Goal: Find specific page/section: Find specific page/section

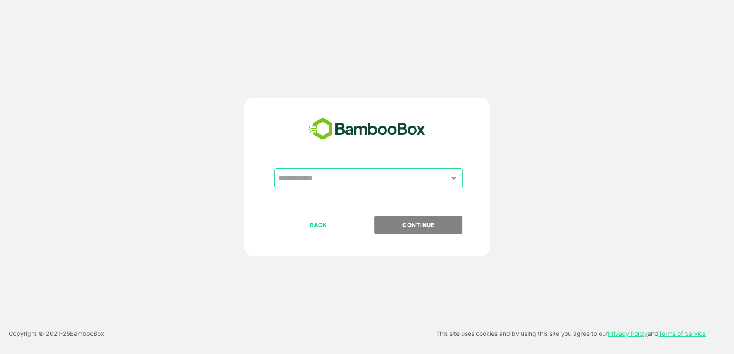
click at [335, 179] on input "text" at bounding box center [368, 178] width 185 height 16
click at [325, 194] on div "​" at bounding box center [366, 193] width 215 height 48
click at [382, 185] on input "text" at bounding box center [368, 178] width 185 height 16
click at [453, 178] on icon "Open" at bounding box center [453, 178] width 10 height 10
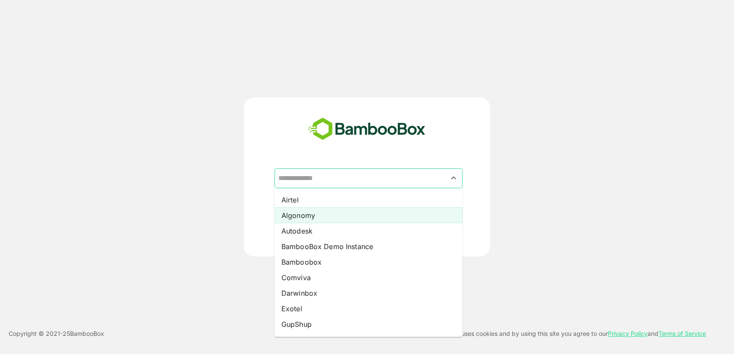
click at [342, 219] on li "Algonomy" at bounding box center [368, 215] width 188 height 16
type input "********"
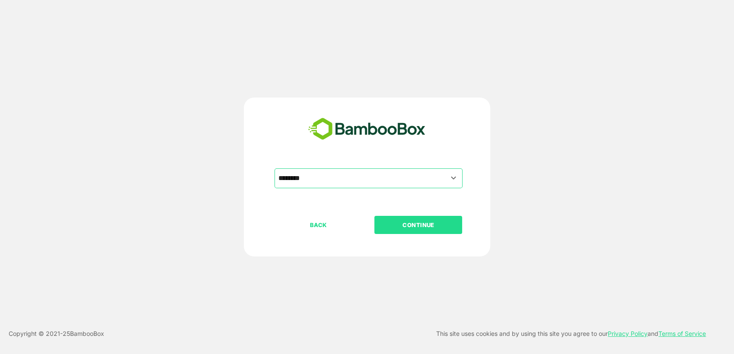
click at [394, 221] on p "CONTINUE" at bounding box center [418, 225] width 86 height 10
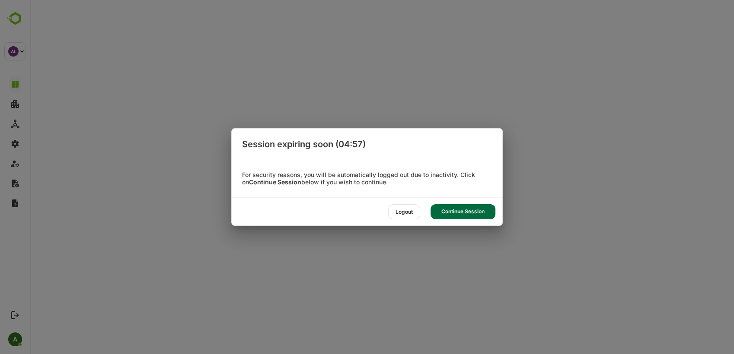
click at [468, 210] on div "Continue Session" at bounding box center [462, 211] width 65 height 15
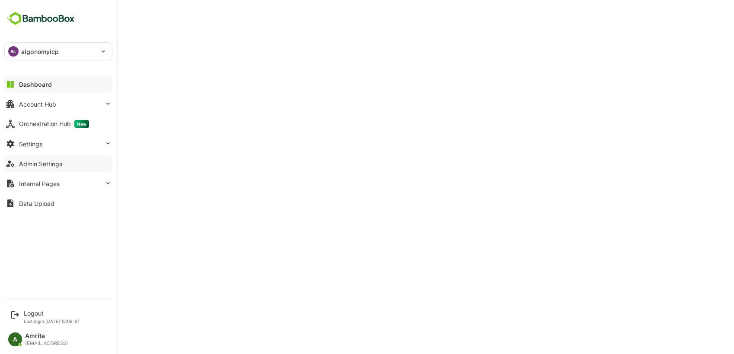
click at [32, 164] on div "Admin Settings" at bounding box center [40, 163] width 43 height 7
click at [22, 102] on div "Account Hub" at bounding box center [37, 104] width 37 height 7
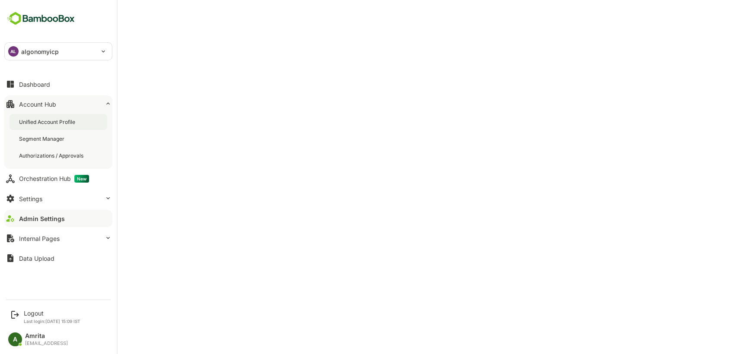
click at [38, 121] on div "Unified Account Profile" at bounding box center [48, 121] width 58 height 7
click at [52, 220] on div "Admin Settings" at bounding box center [40, 218] width 43 height 7
